Goal: Information Seeking & Learning: Check status

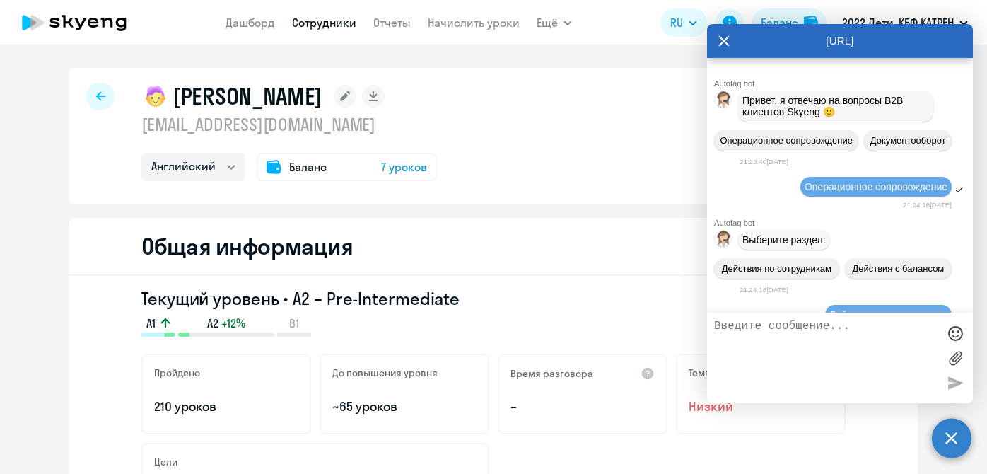
click at [332, 25] on link "Сотрудники" at bounding box center [324, 23] width 64 height 14
click at [722, 44] on icon at bounding box center [724, 40] width 11 height 11
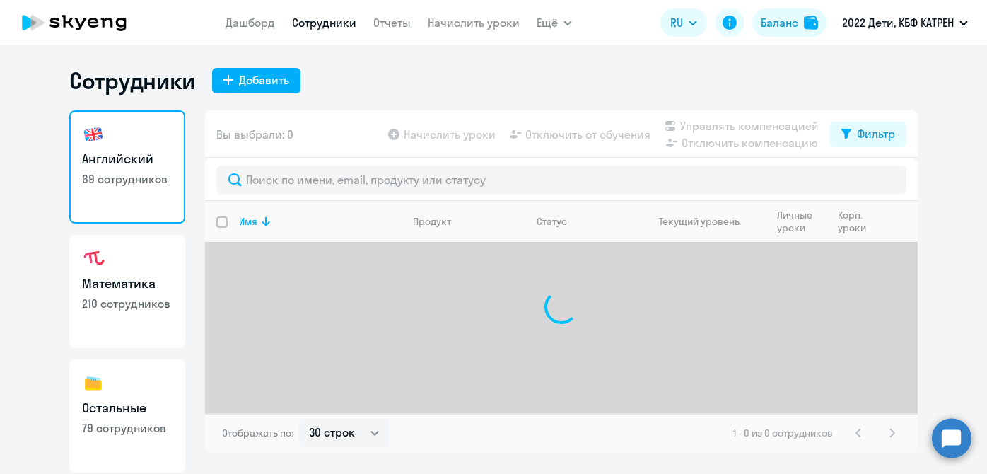
select select "30"
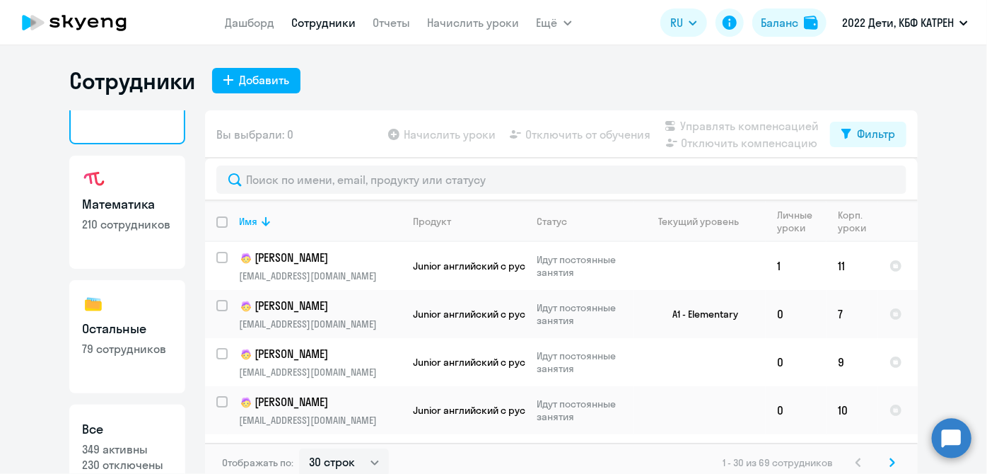
scroll to position [122, 0]
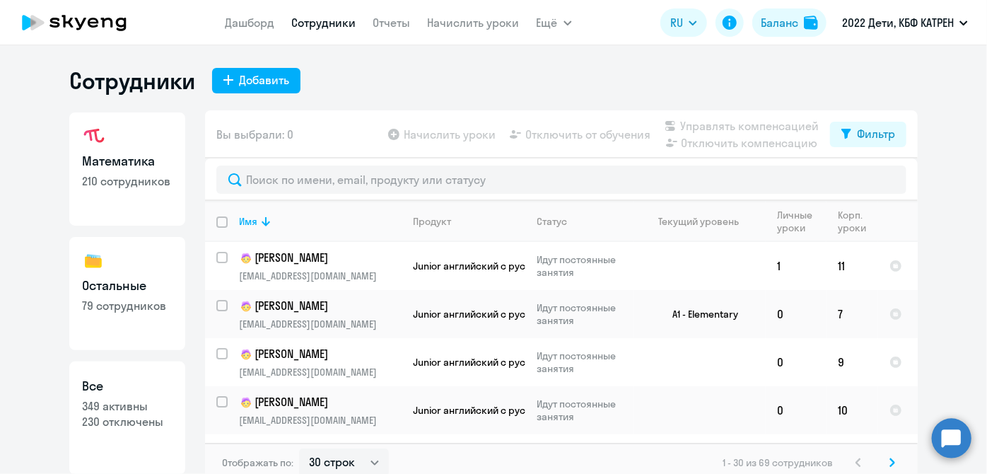
click at [132, 398] on p "349 активны" at bounding box center [127, 406] width 90 height 16
select select "30"
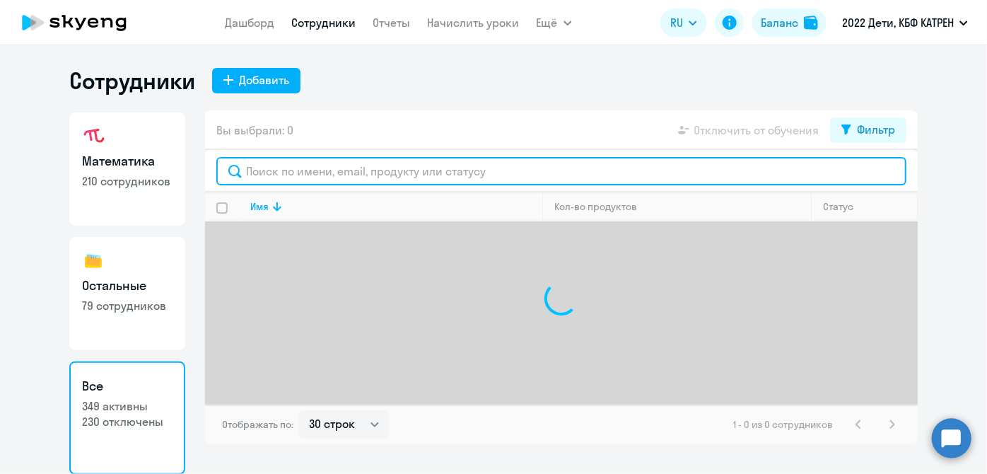
click at [306, 171] on input "text" at bounding box center [561, 171] width 690 height 28
type input "c"
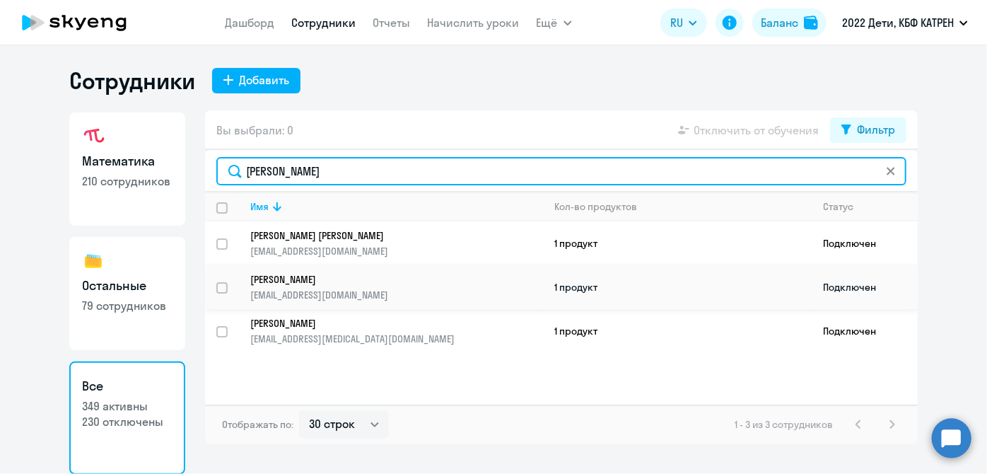
type input "[PERSON_NAME]"
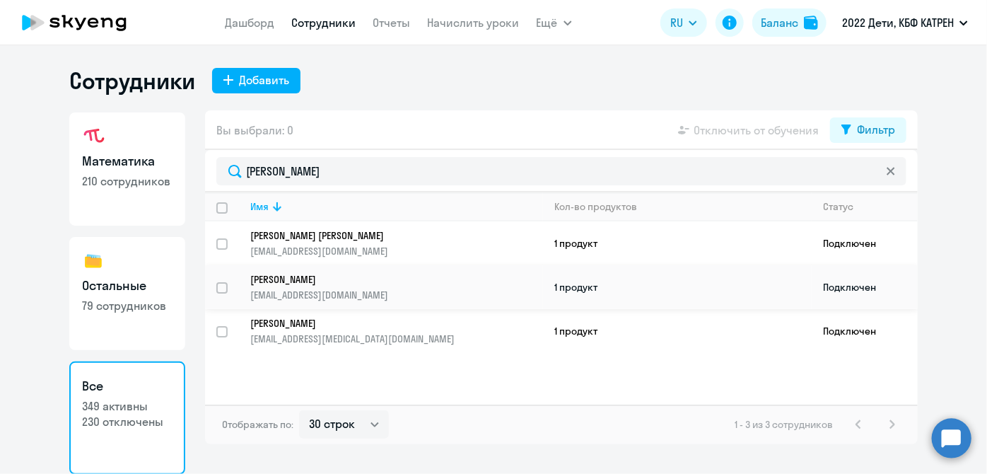
click at [375, 293] on p "[EMAIL_ADDRESS][DOMAIN_NAME]" at bounding box center [396, 294] width 292 height 13
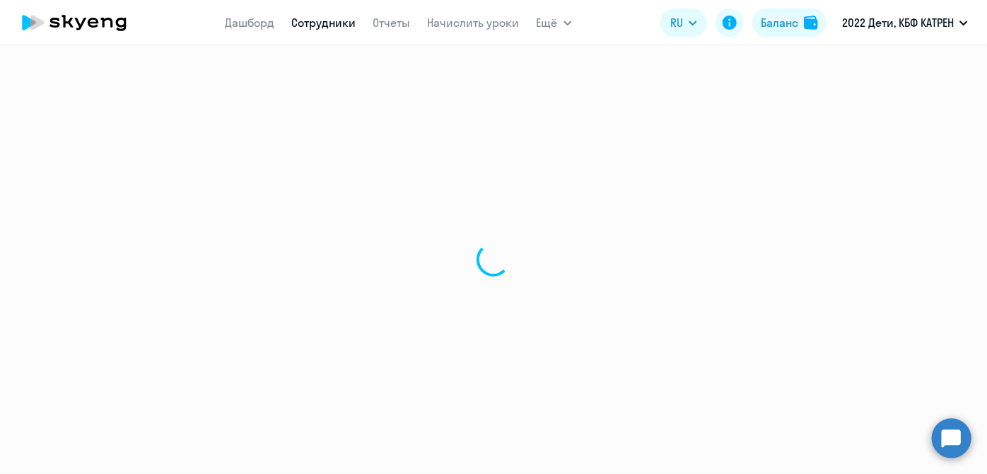
select select "english"
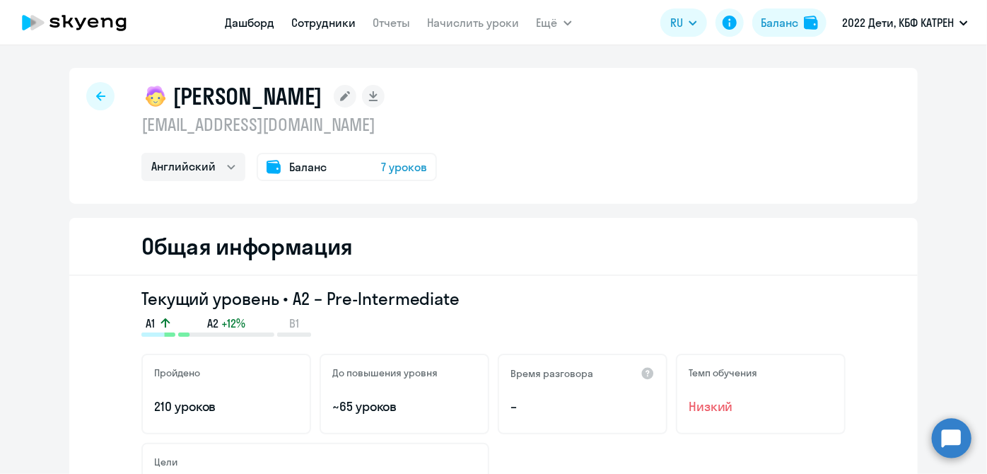
click at [247, 27] on link "Дашборд" at bounding box center [250, 23] width 49 height 14
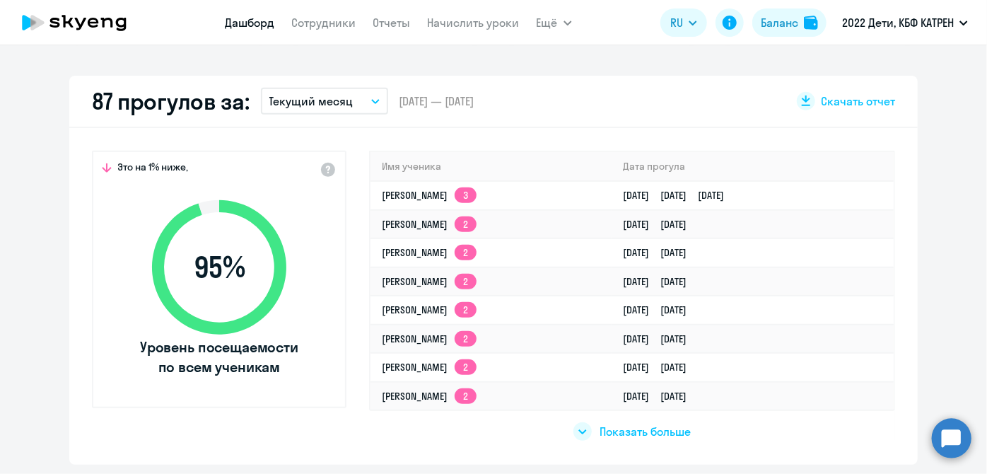
scroll to position [450, 0]
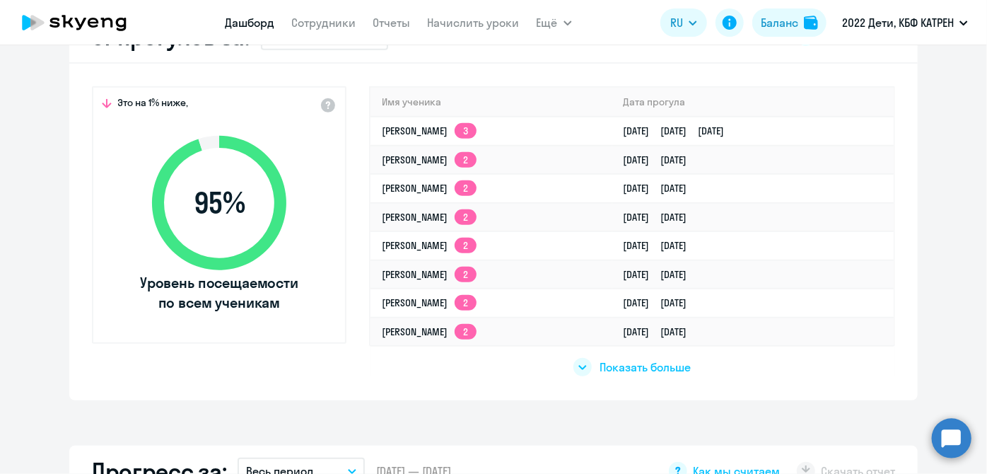
select select "30"
click at [313, 23] on link "Сотрудники" at bounding box center [324, 23] width 64 height 14
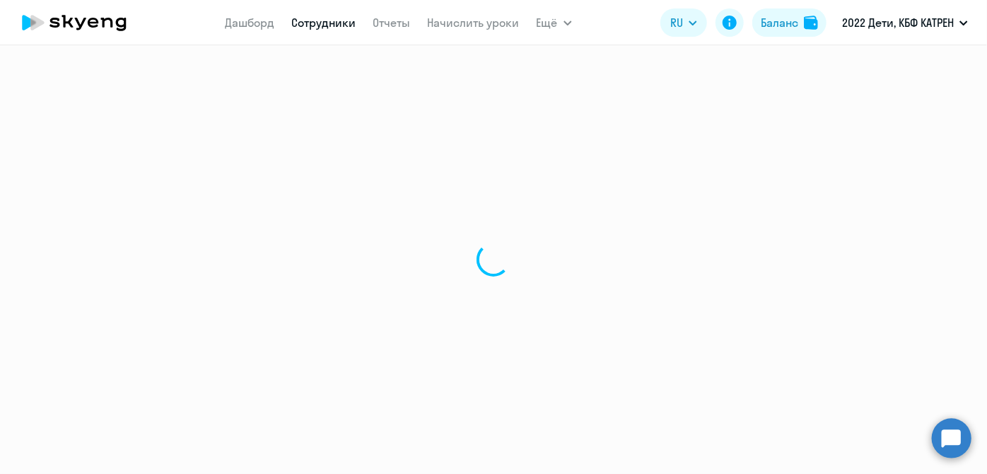
select select "30"
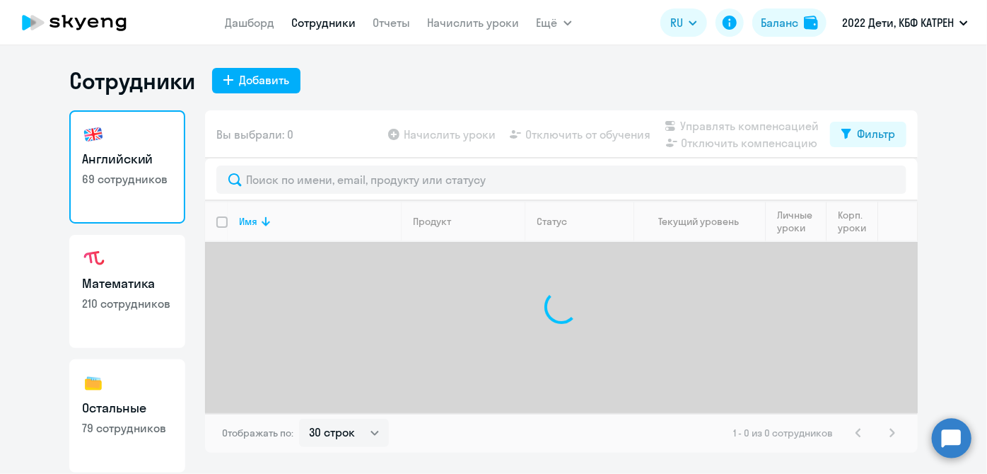
scroll to position [122, 0]
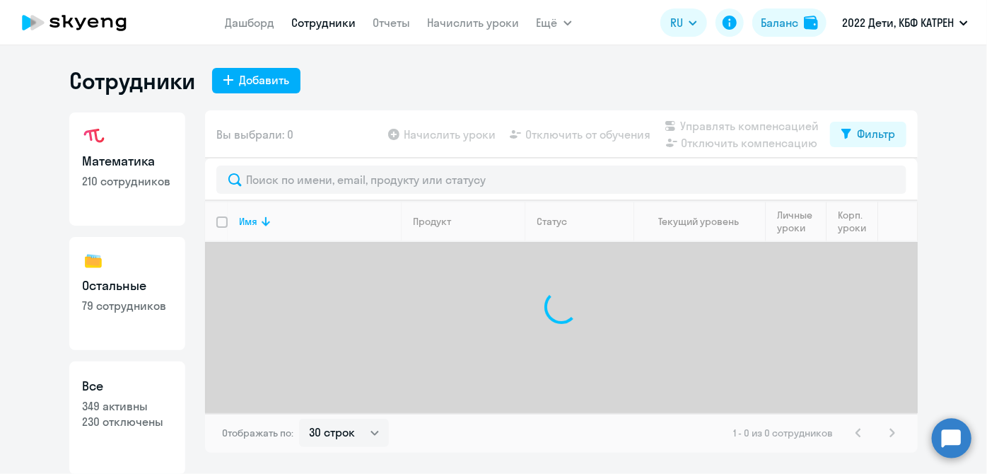
click at [158, 388] on h3 "Все" at bounding box center [127, 386] width 90 height 18
select select "30"
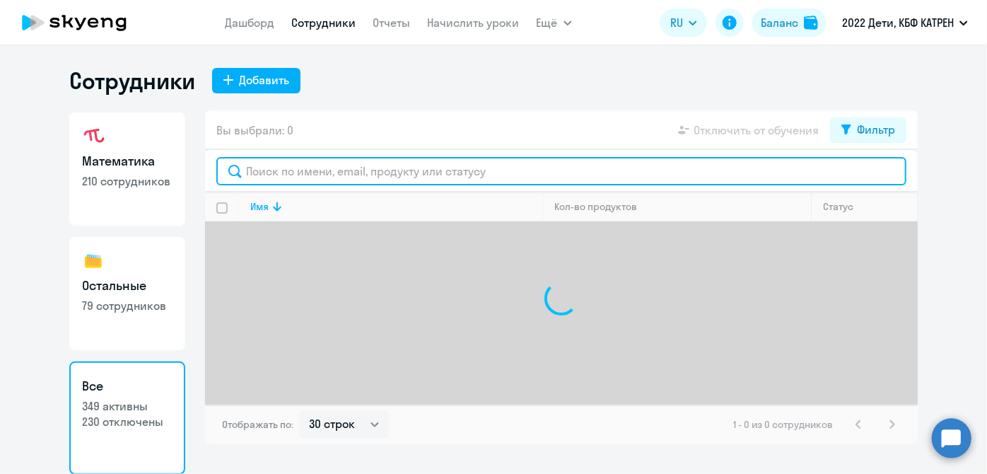
click at [334, 175] on input "text" at bounding box center [561, 171] width 690 height 28
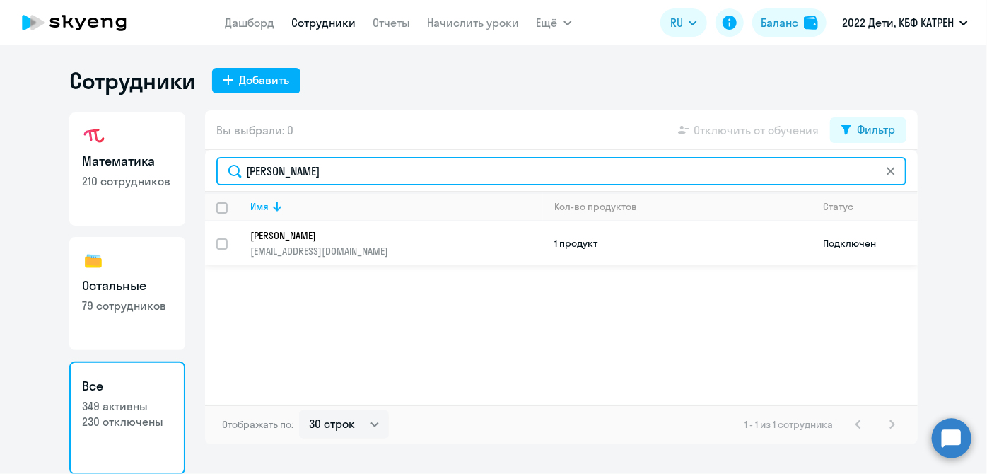
type input "ильницкая"
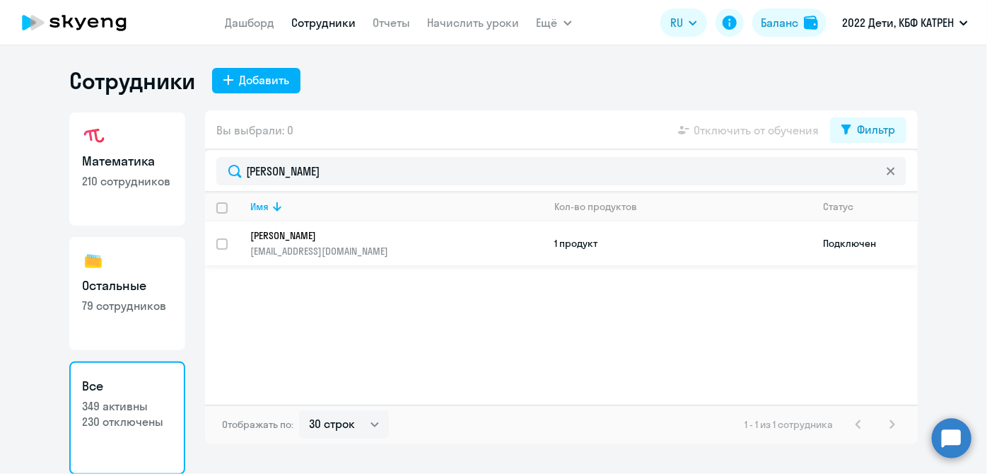
click at [364, 250] on p "bogatirevanataliya2016@yandex.ru" at bounding box center [396, 251] width 292 height 13
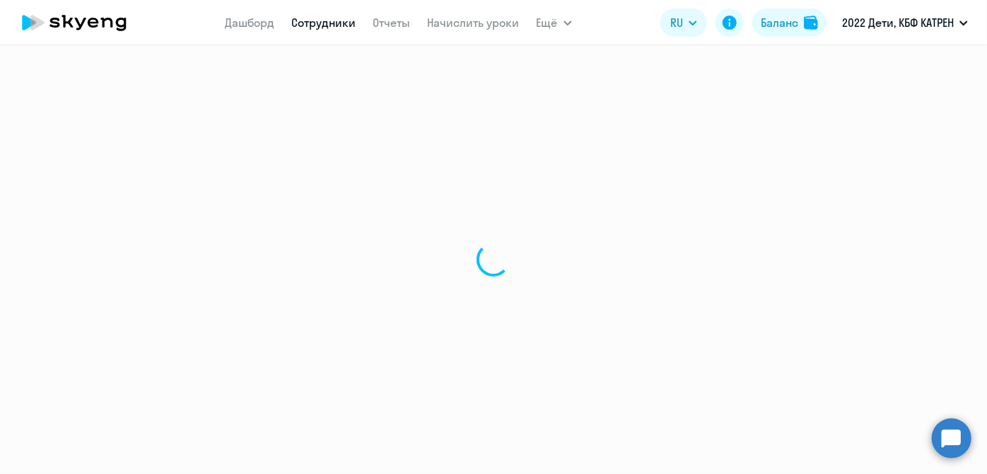
select select "math"
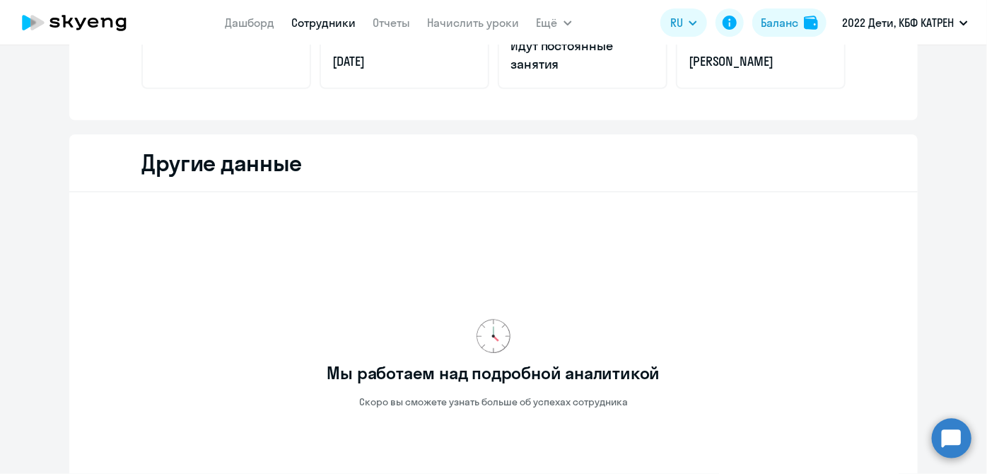
scroll to position [238, 0]
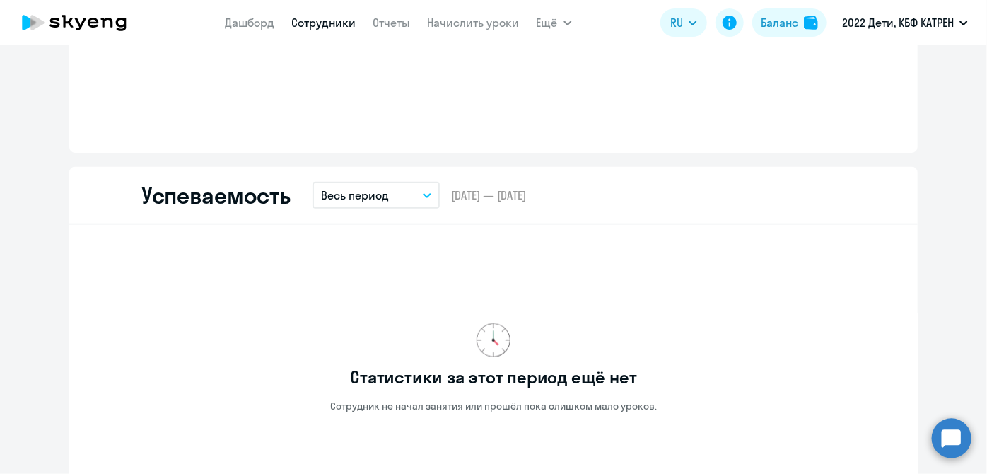
scroll to position [667, 0]
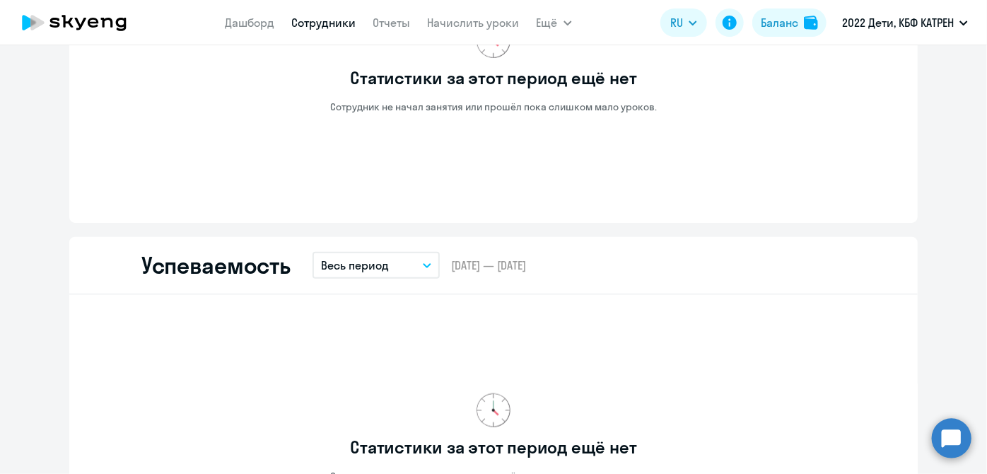
click at [418, 262] on button "Весь период" at bounding box center [376, 265] width 127 height 27
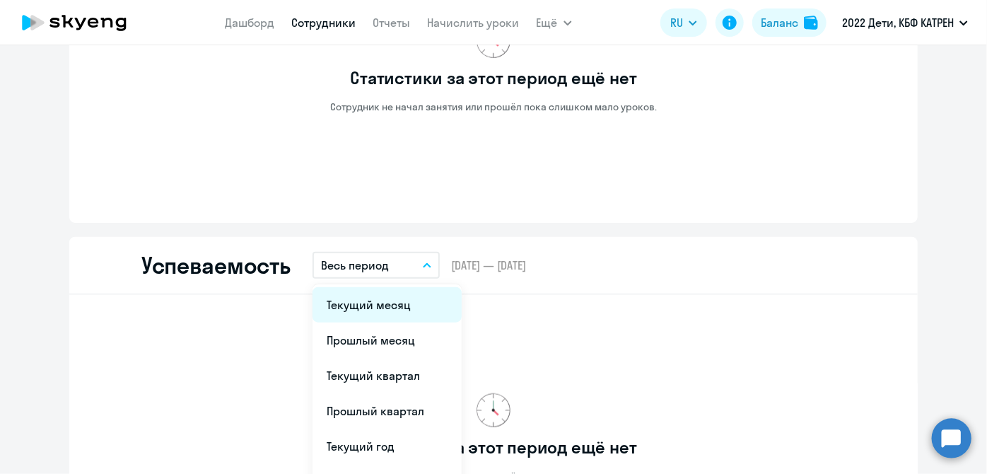
click at [392, 302] on li "Текущий месяц" at bounding box center [387, 304] width 149 height 35
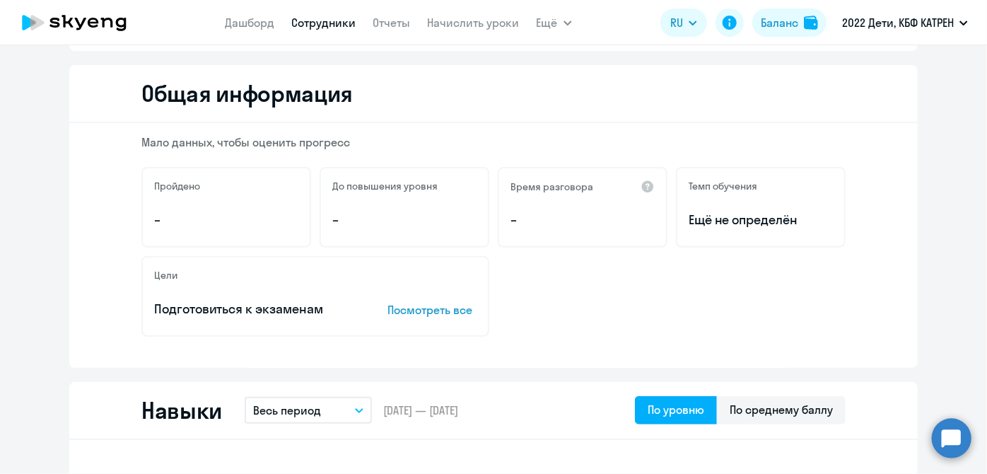
scroll to position [0, 0]
